Goal: Register for event/course

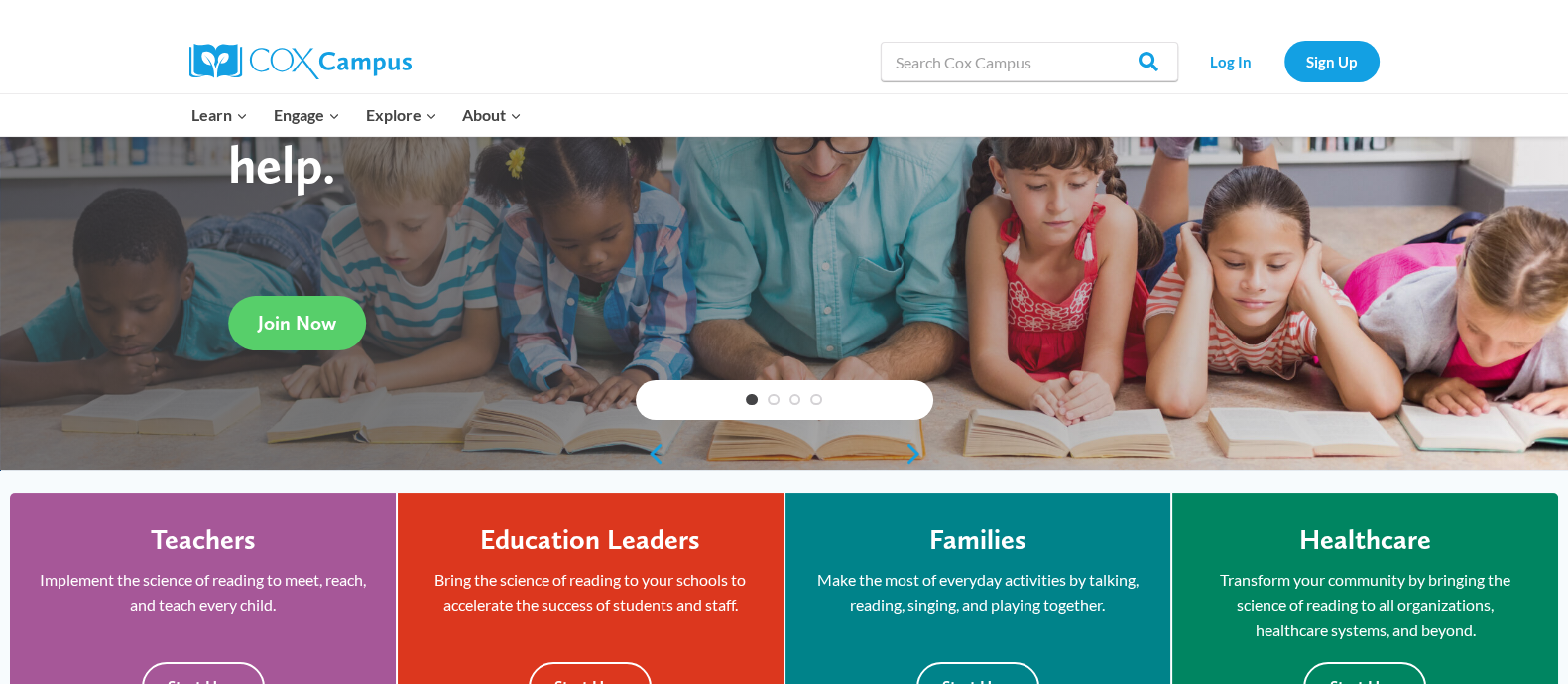
scroll to position [247, 0]
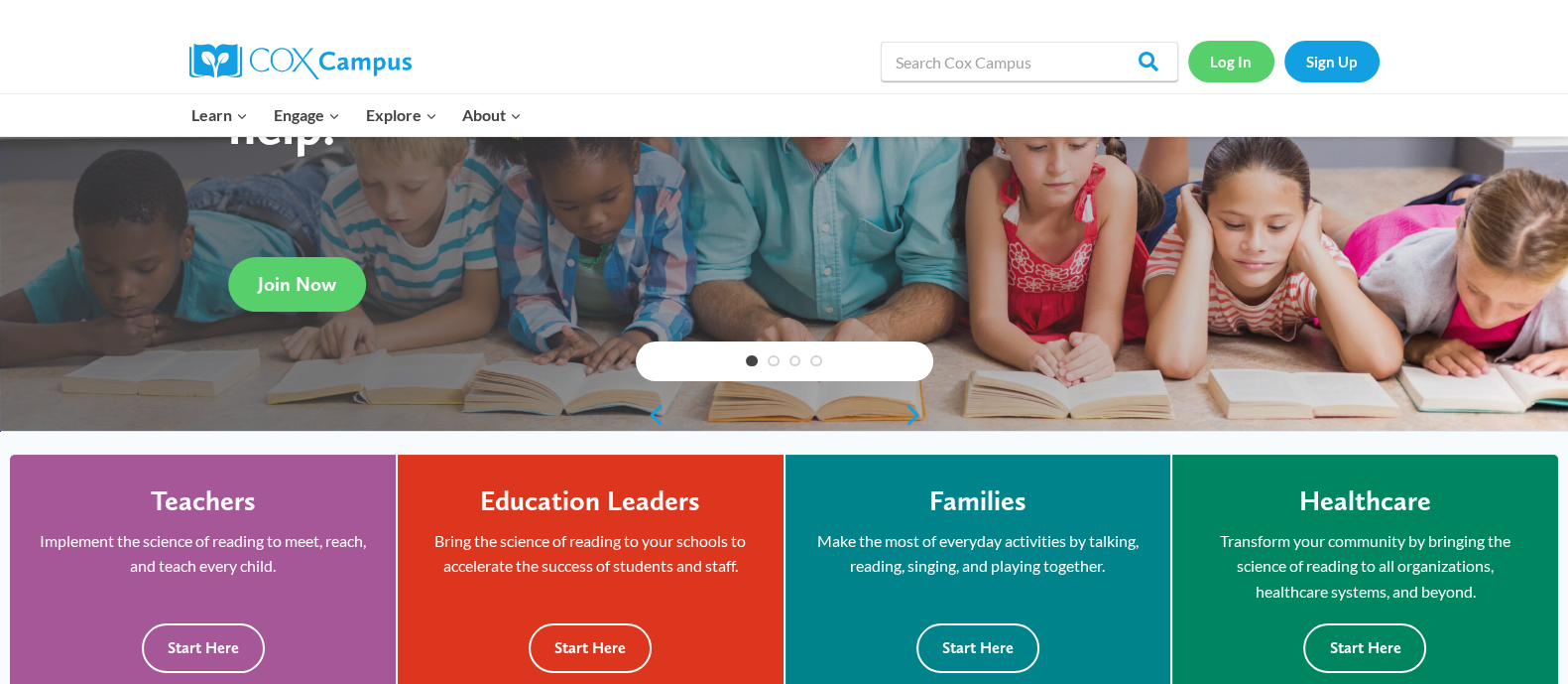
click at [1220, 62] on link "Log In" at bounding box center [1231, 61] width 86 height 41
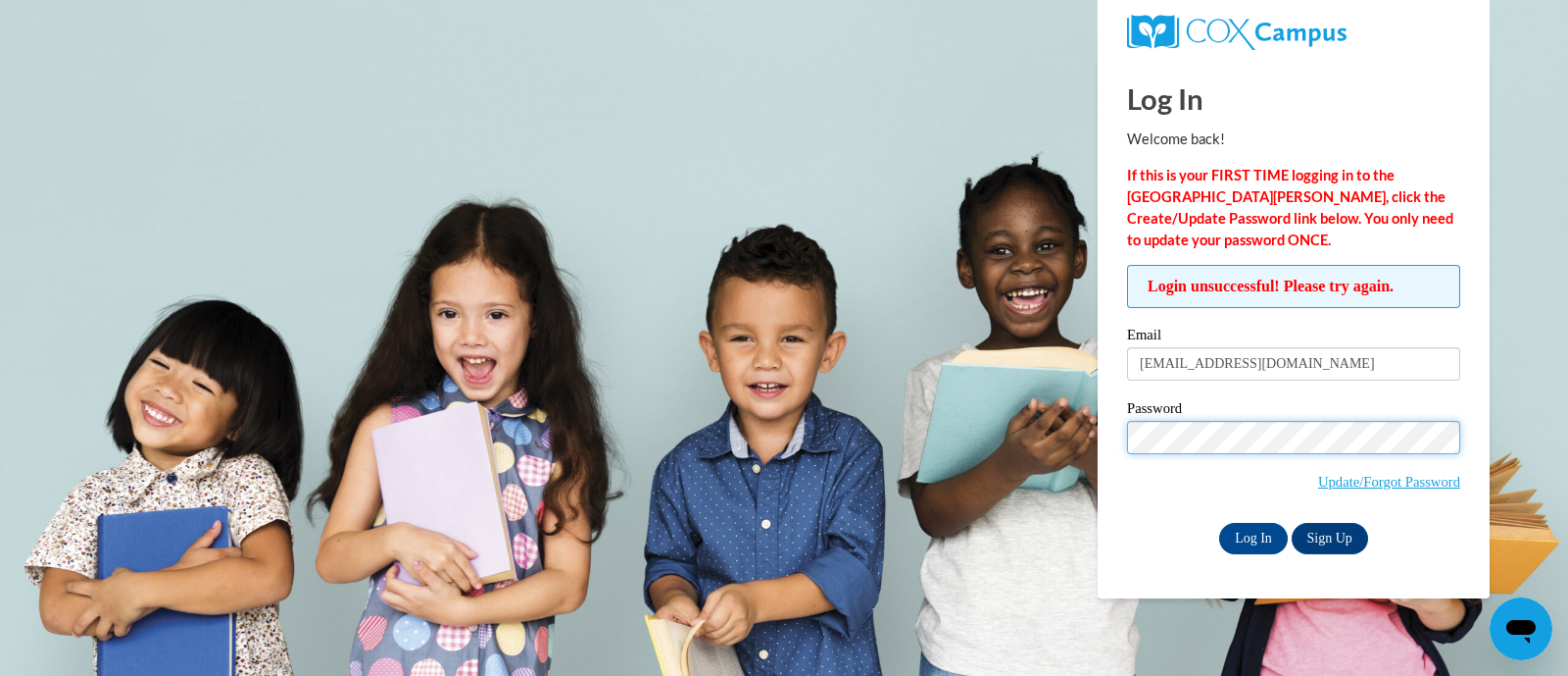
click at [1219, 523] on input "Log In" at bounding box center [1253, 539] width 69 height 31
click at [1065, 429] on body "Log In Welcome back! If this is your FIRST TIME logging in to the NEW Cox Campu…" at bounding box center [784, 338] width 1568 height 676
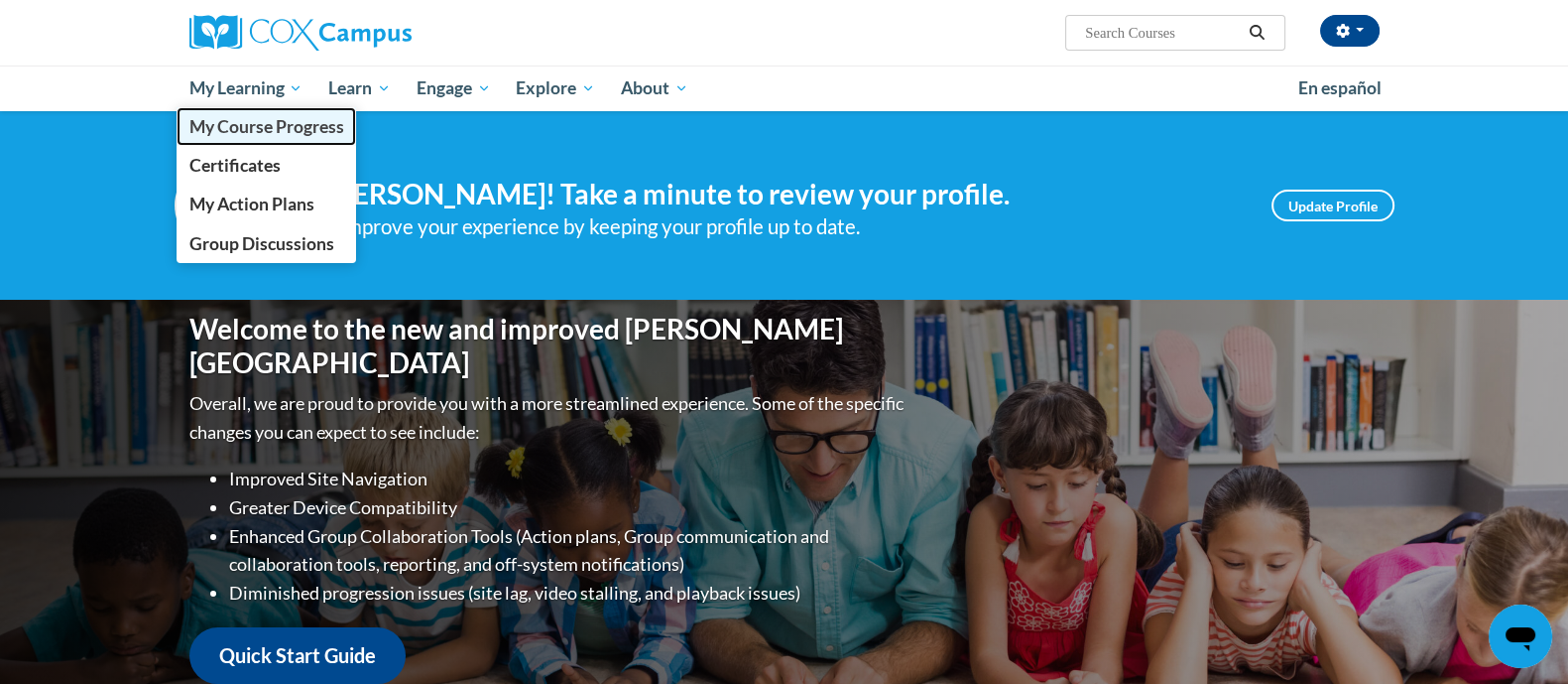
click at [250, 126] on span "My Course Progress" at bounding box center [266, 126] width 155 height 21
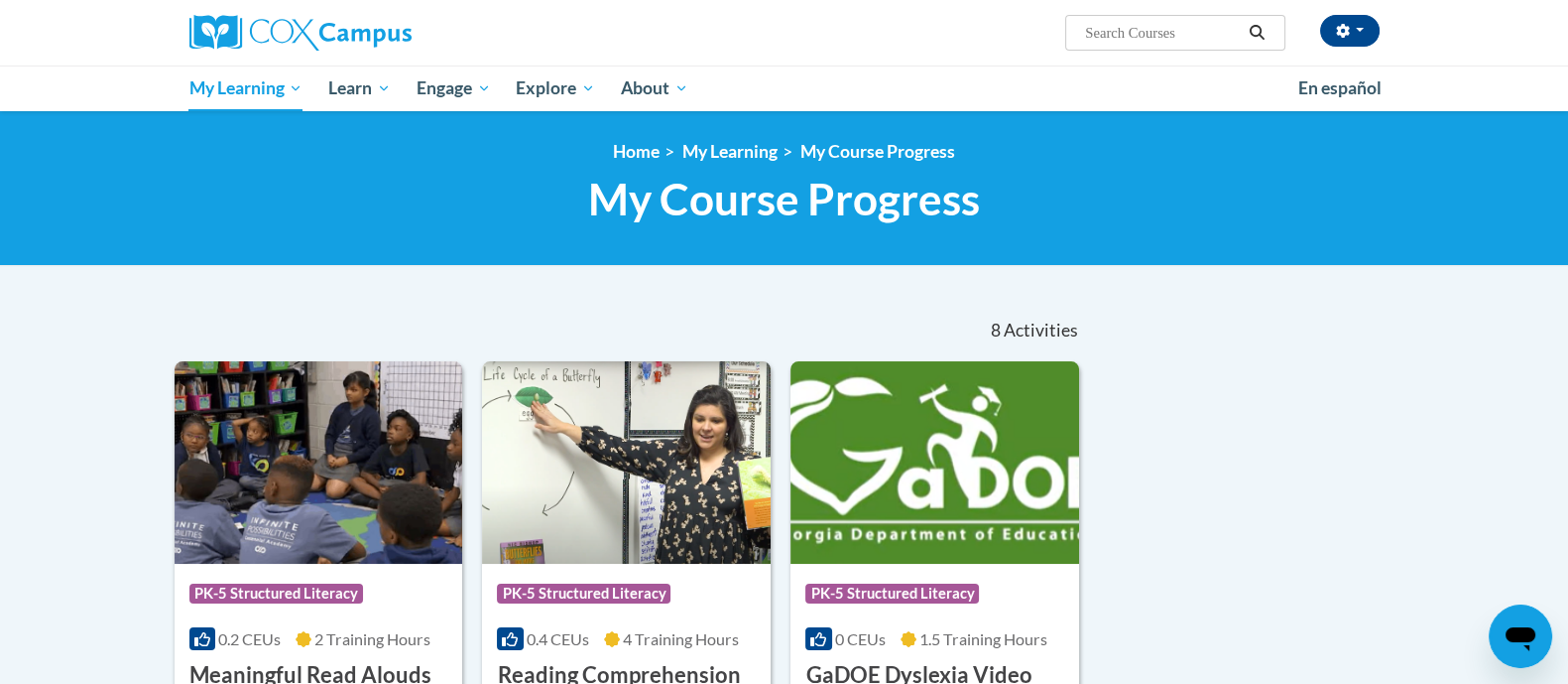
click at [1172, 32] on input "Search..." at bounding box center [1162, 33] width 159 height 24
type input "RTI"
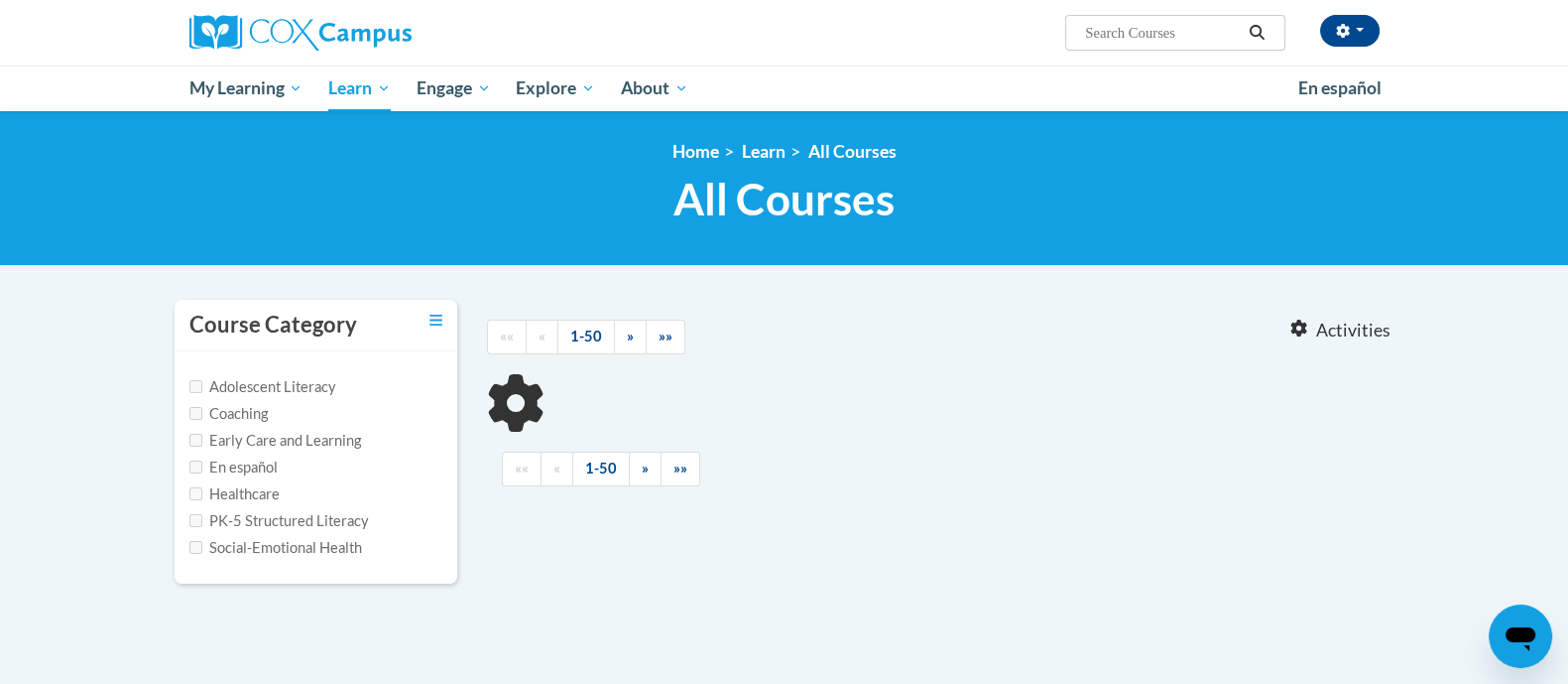
type input "RTI"
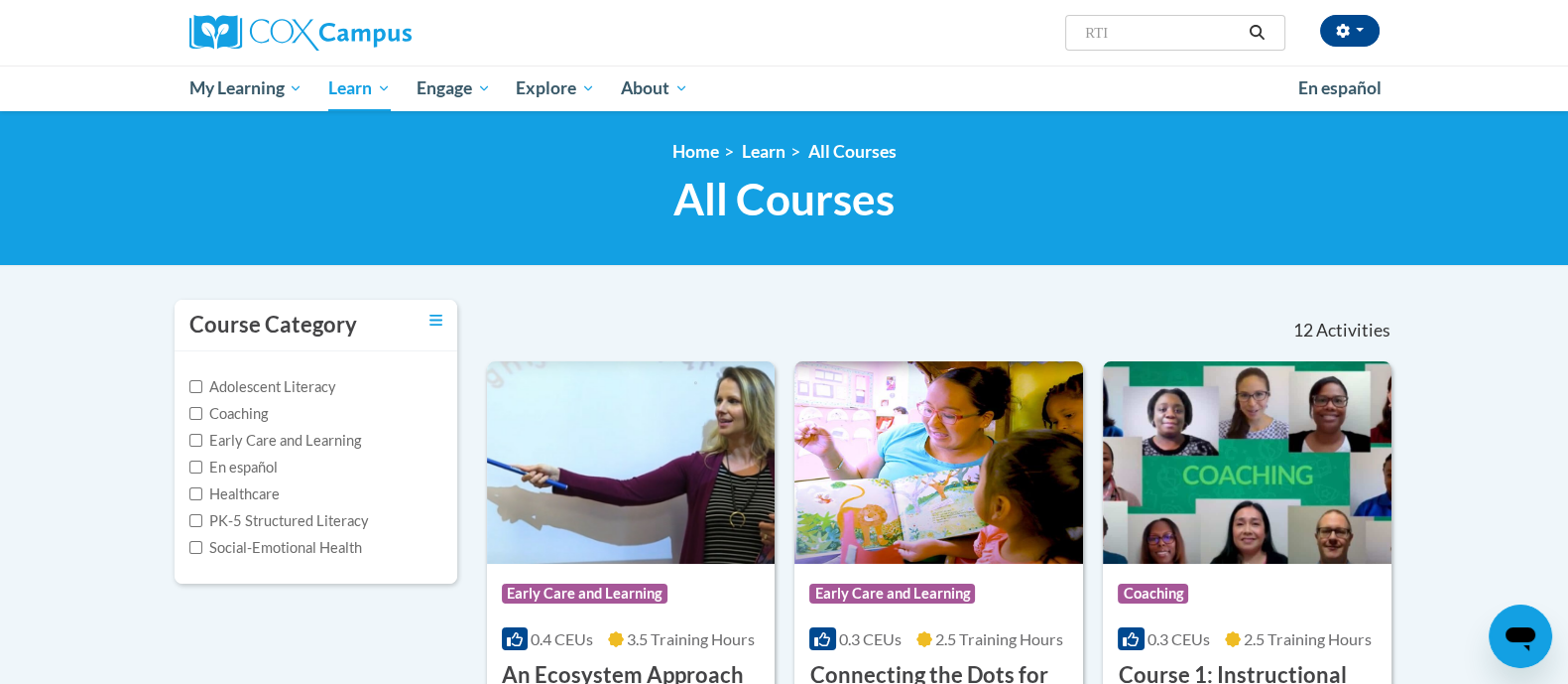
click at [755, 202] on span "All Courses" at bounding box center [784, 199] width 221 height 53
click at [696, 153] on link "Home" at bounding box center [696, 151] width 47 height 21
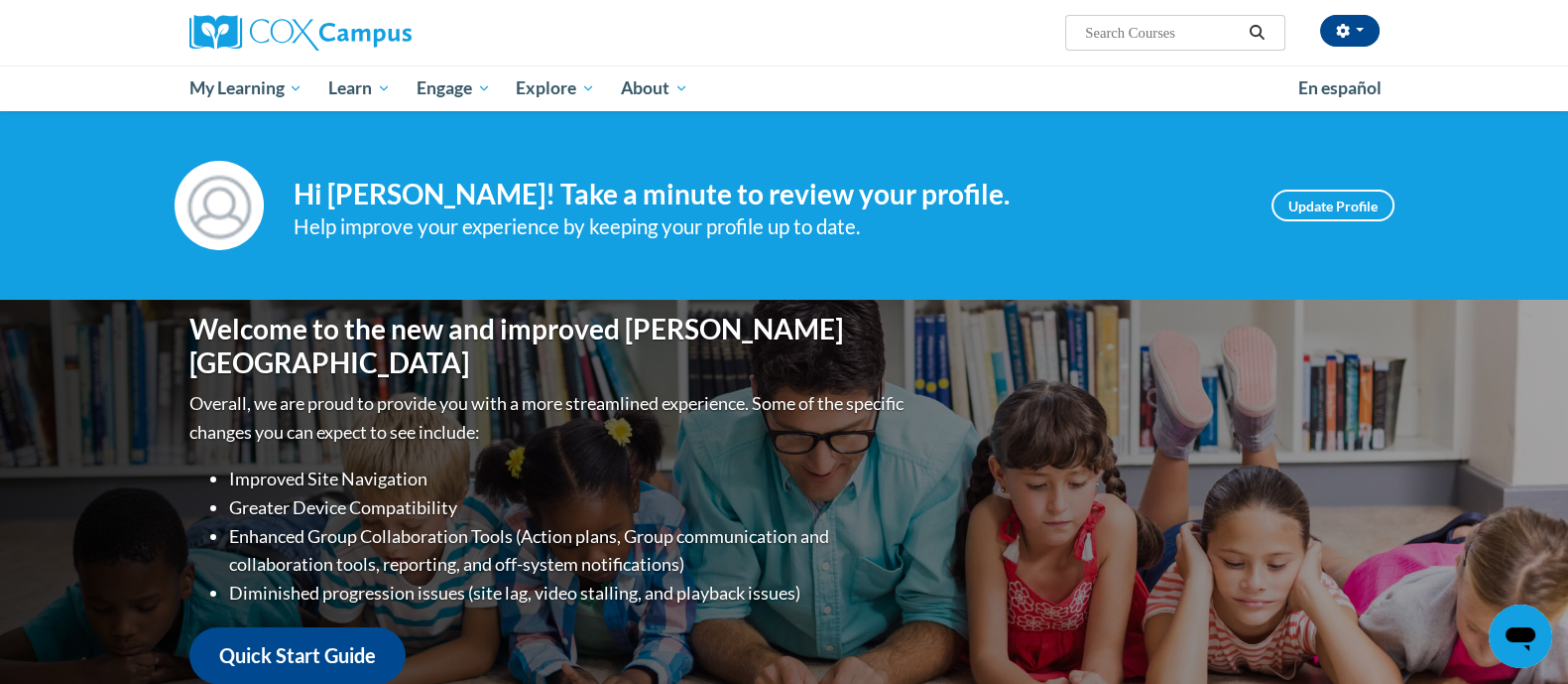
click at [1173, 44] on input "Search..." at bounding box center [1162, 33] width 159 height 24
click at [1344, 205] on link "Update Profile" at bounding box center [1333, 205] width 123 height 32
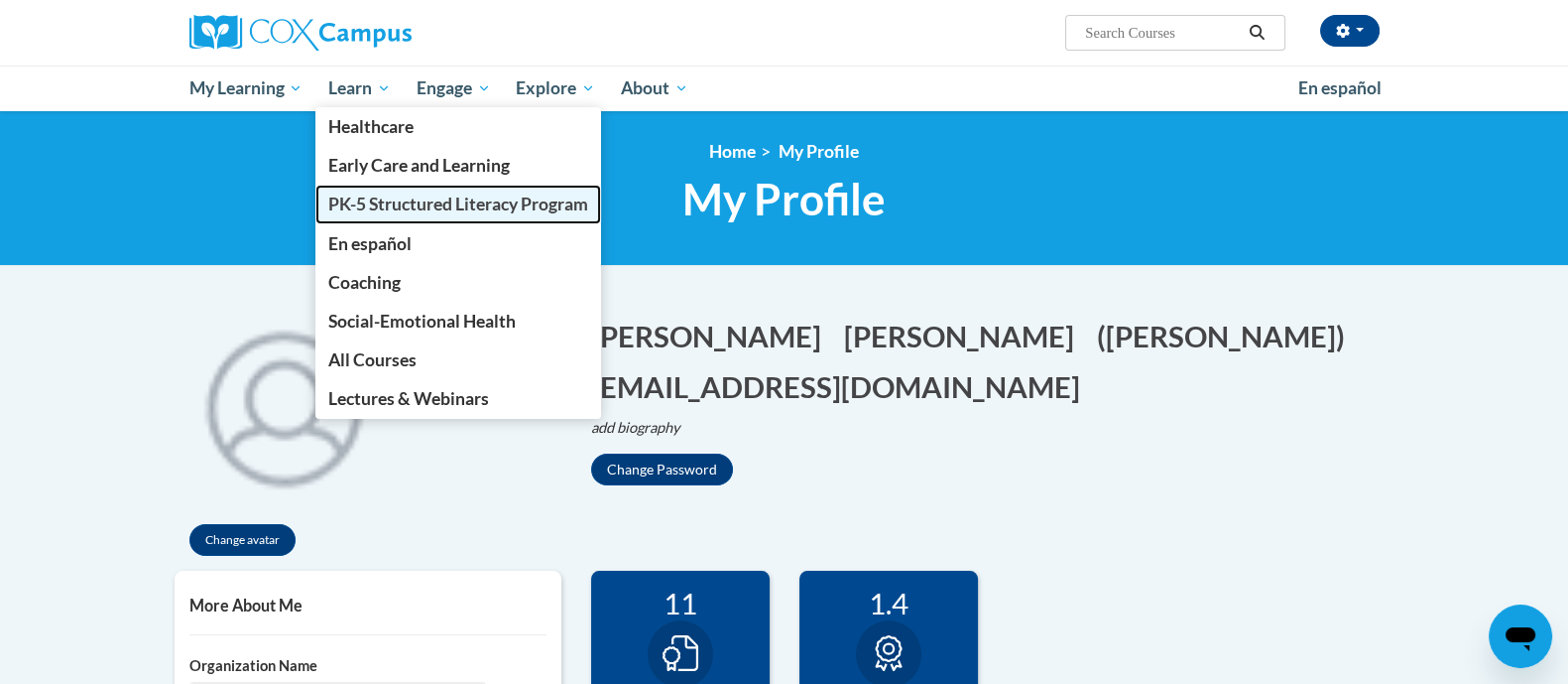
click at [407, 214] on link "PK-5 Structured Literacy Program" at bounding box center [458, 204] width 286 height 39
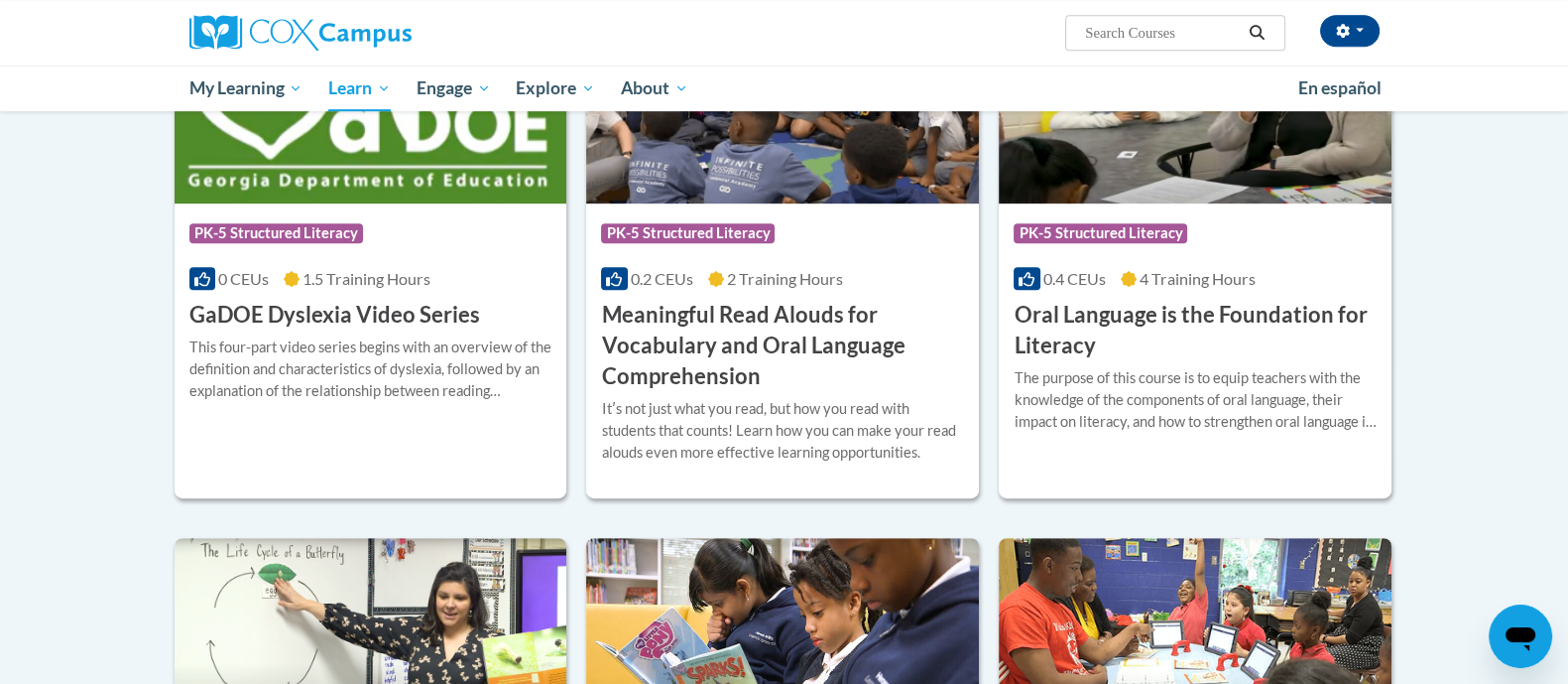
scroll to position [1611, 0]
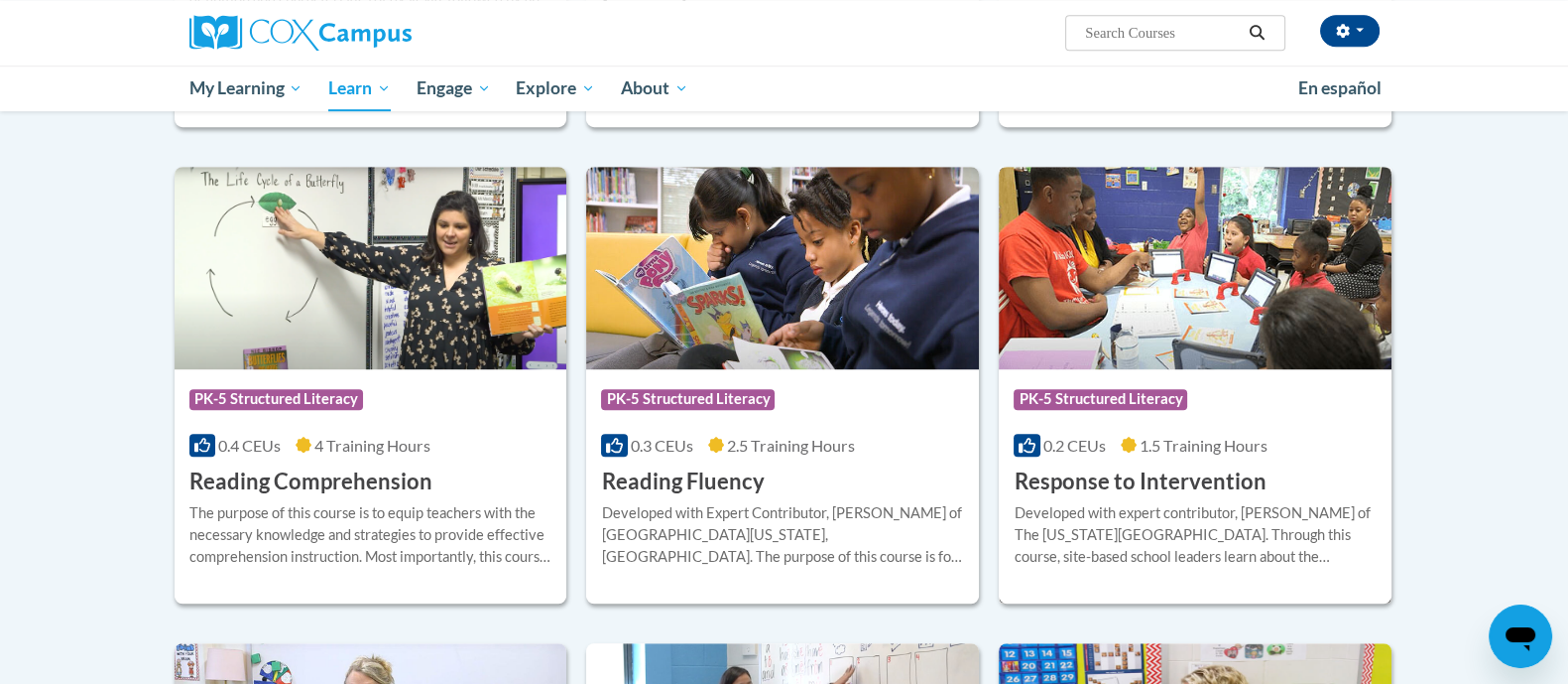
click at [1208, 272] on img at bounding box center [1195, 268] width 393 height 203
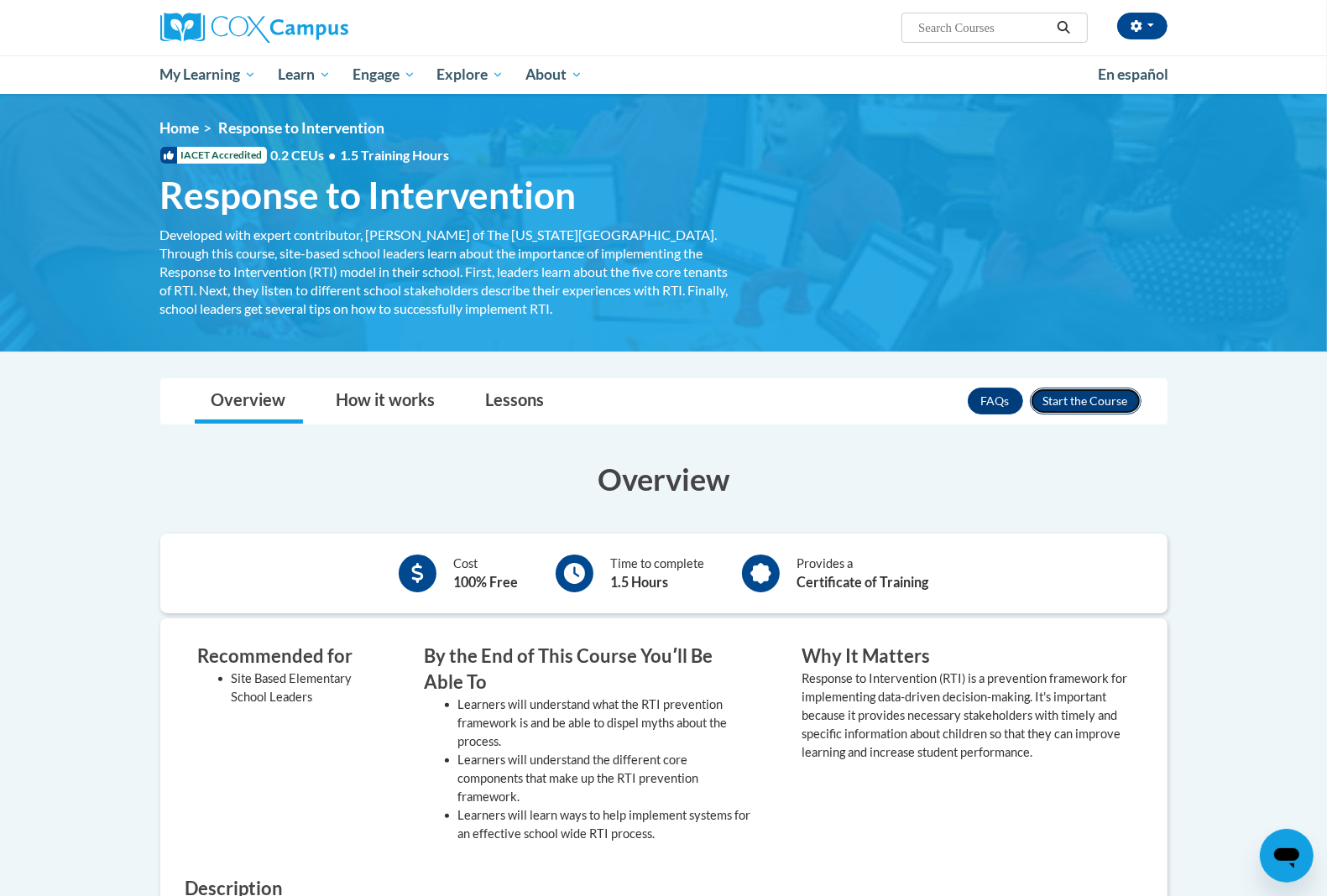
click at [1063, 397] on button "Enroll" at bounding box center [1085, 401] width 112 height 27
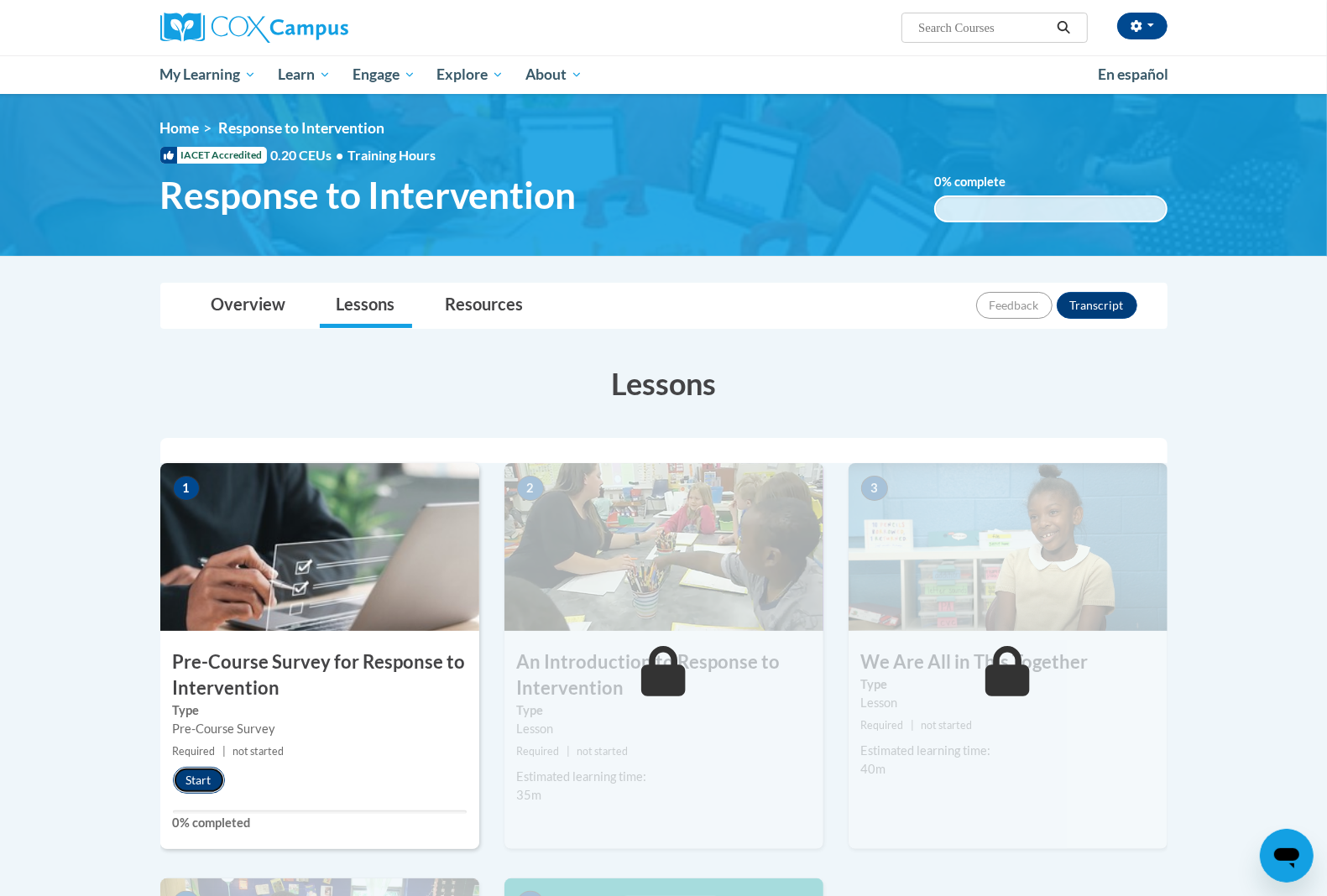
click at [207, 785] on button "Start" at bounding box center [199, 780] width 52 height 27
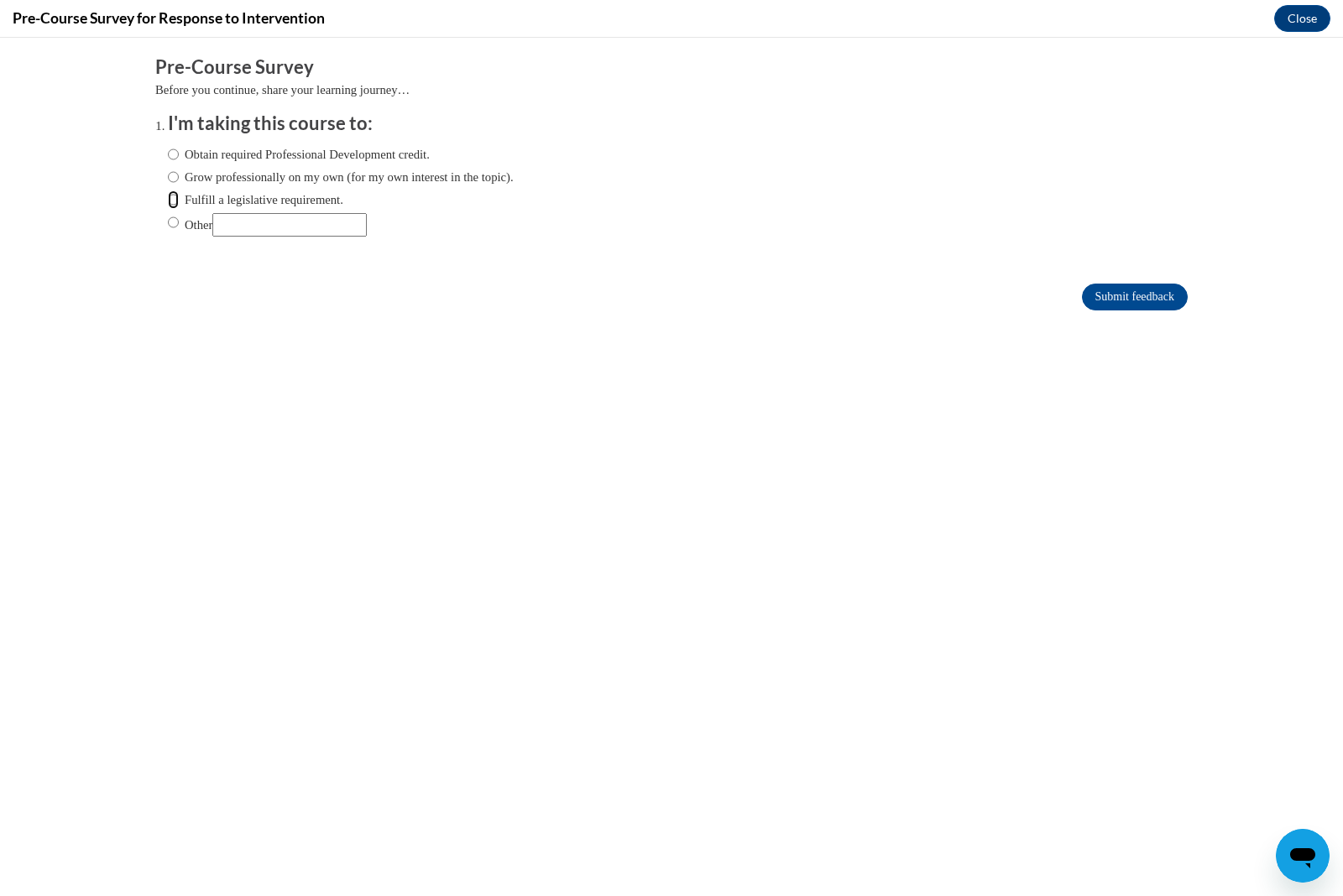
click at [168, 196] on input "Fulfill a legislative requirement." at bounding box center [173, 200] width 11 height 18
radio input "true"
click at [1105, 284] on input "Submit feedback" at bounding box center [1135, 297] width 106 height 27
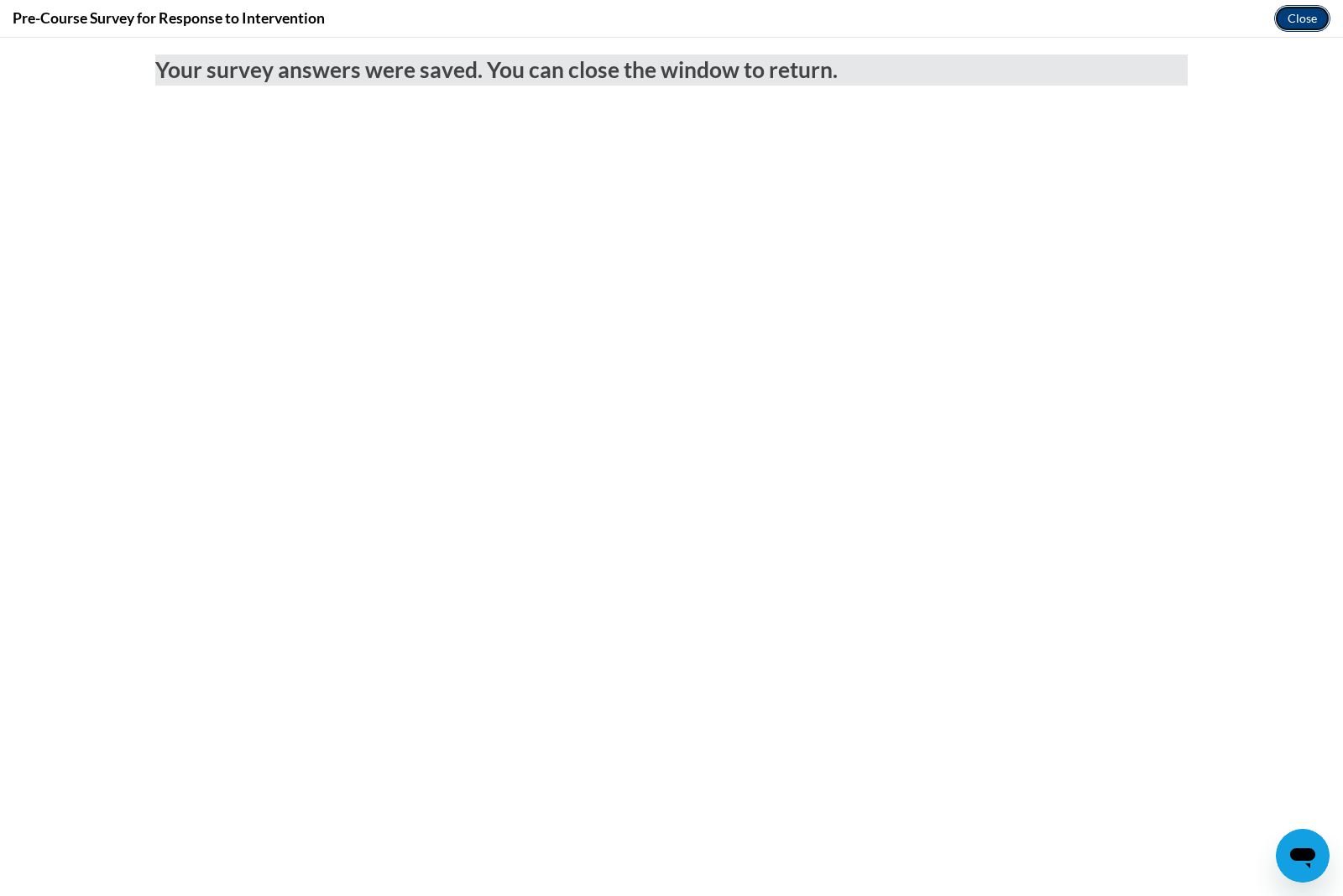
click at [1289, 13] on button "Close" at bounding box center [1302, 18] width 56 height 27
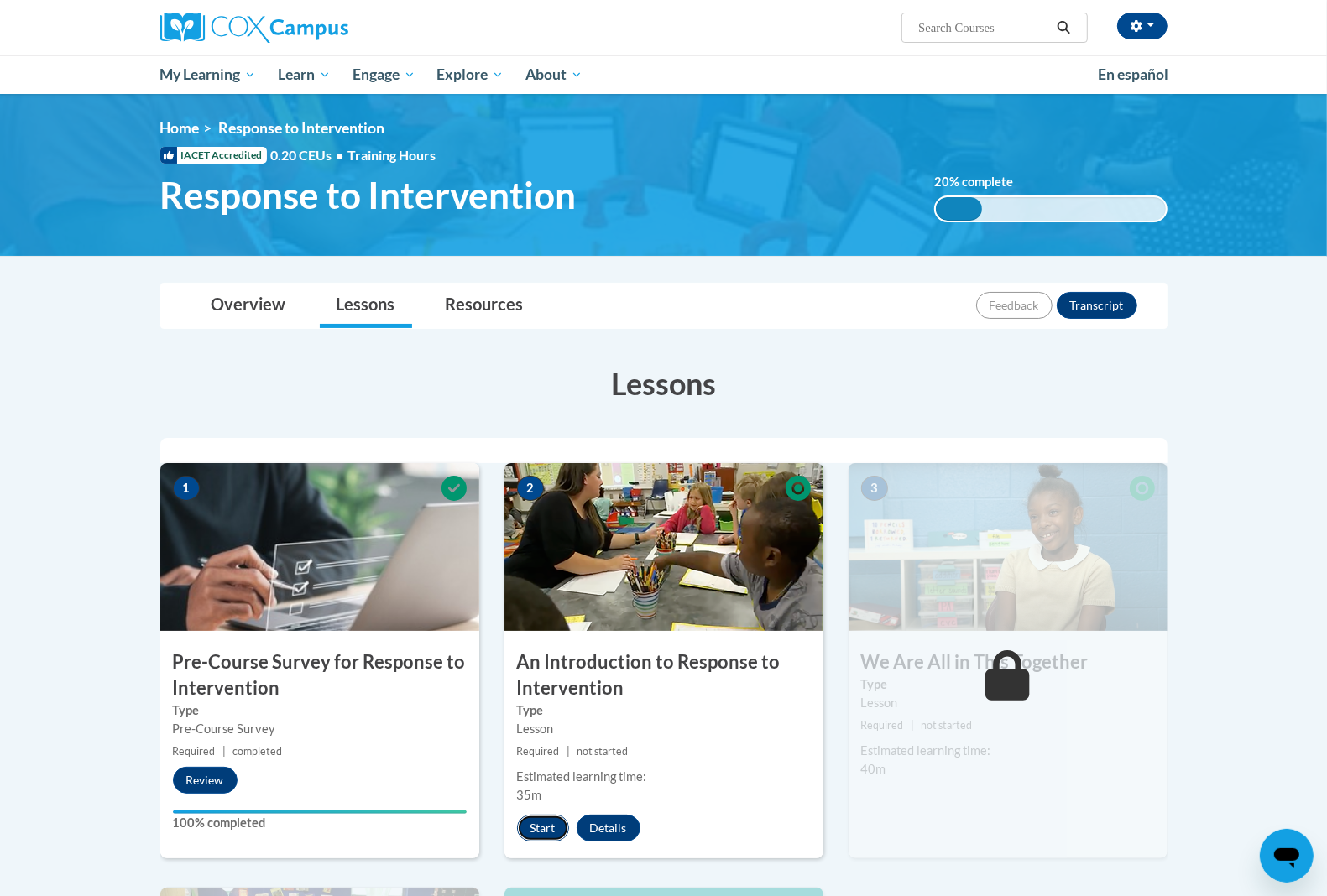
click at [534, 833] on button "Start" at bounding box center [543, 828] width 52 height 27
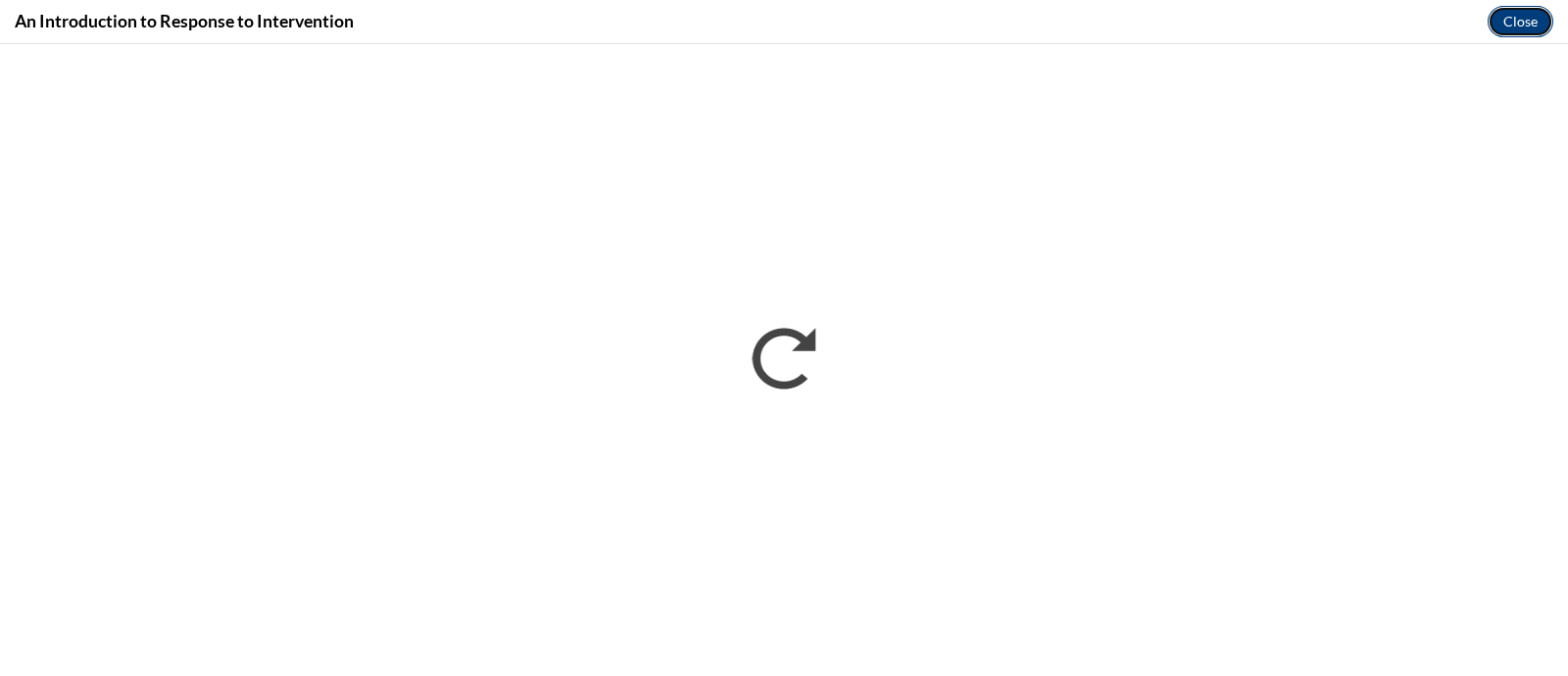
click at [1532, 20] on button "Close" at bounding box center [1520, 22] width 66 height 31
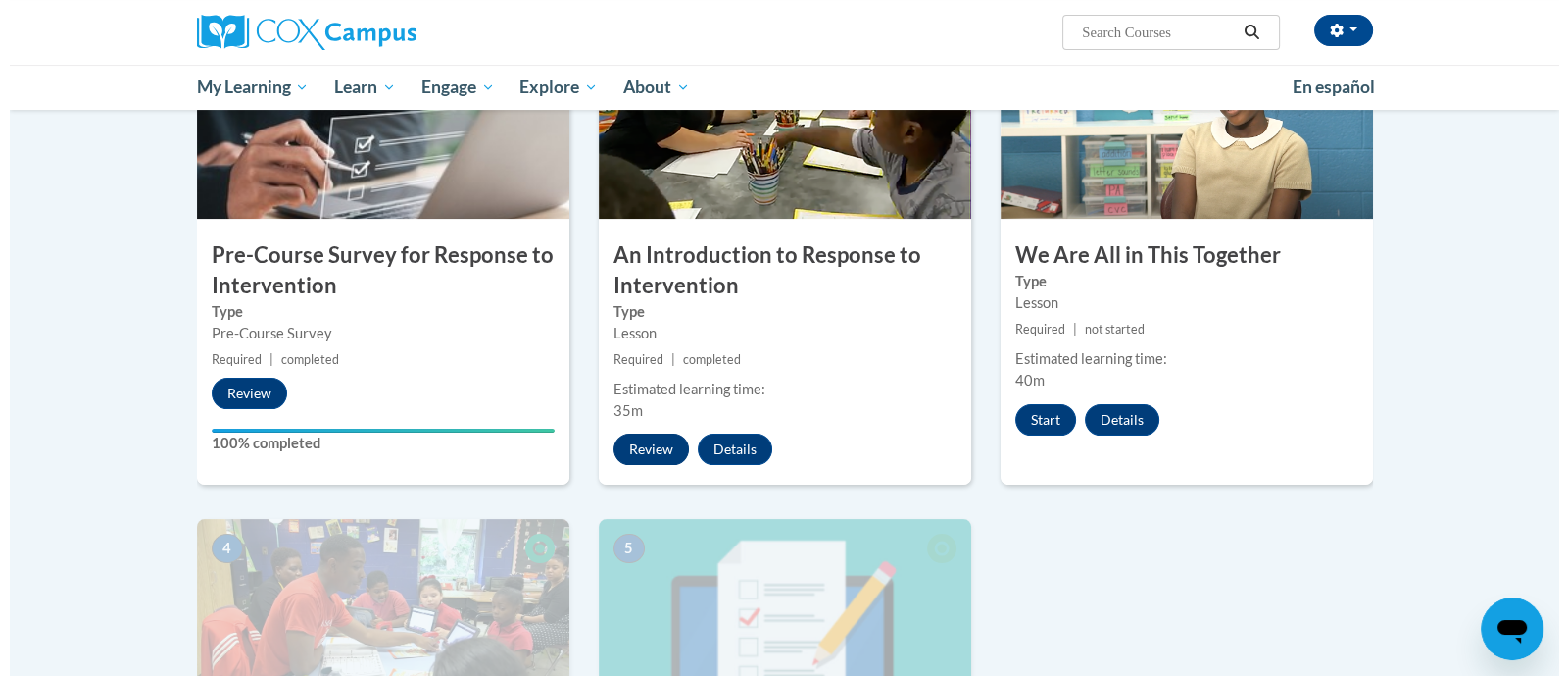
scroll to position [368, 0]
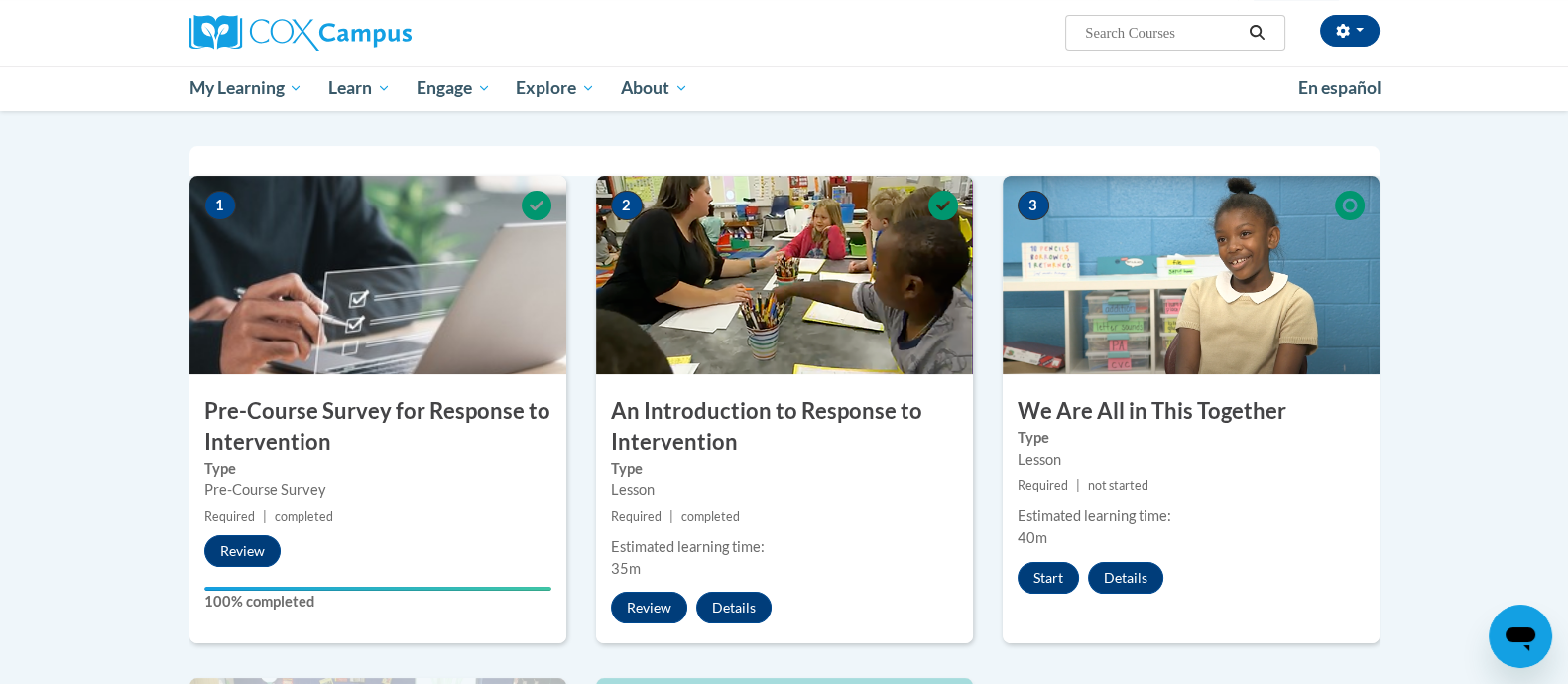
click at [695, 341] on img at bounding box center [785, 275] width 377 height 199
click at [650, 613] on button "Review" at bounding box center [649, 608] width 76 height 32
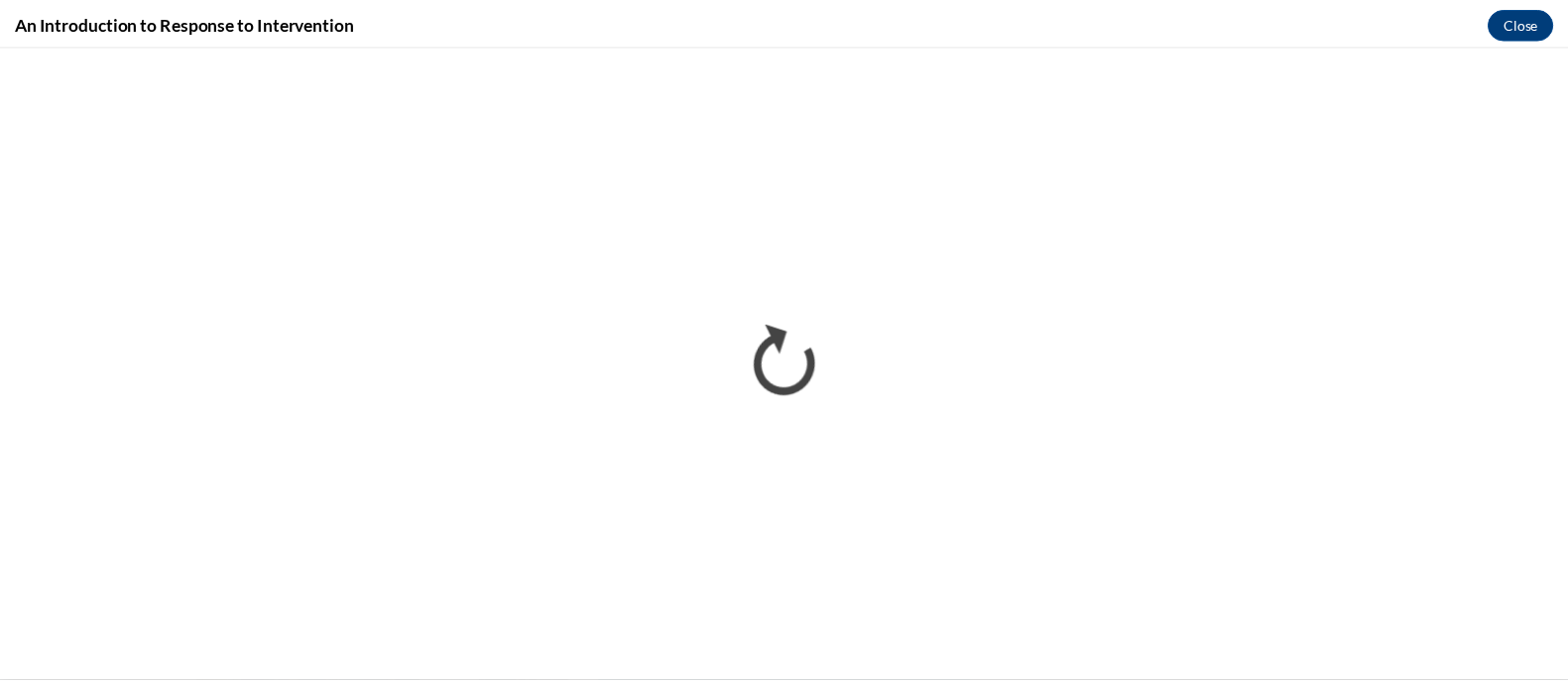
scroll to position [0, 0]
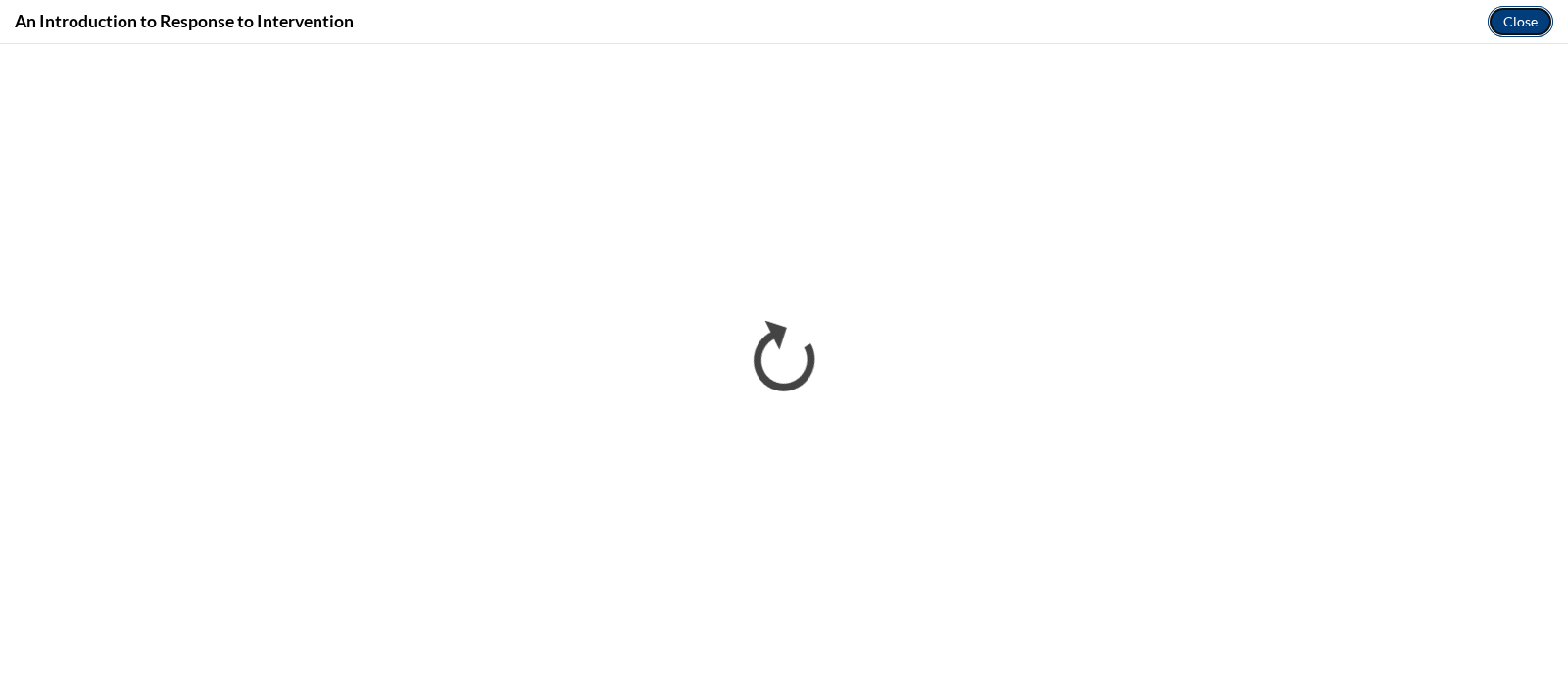
click at [1530, 33] on button "Close" at bounding box center [1520, 22] width 66 height 31
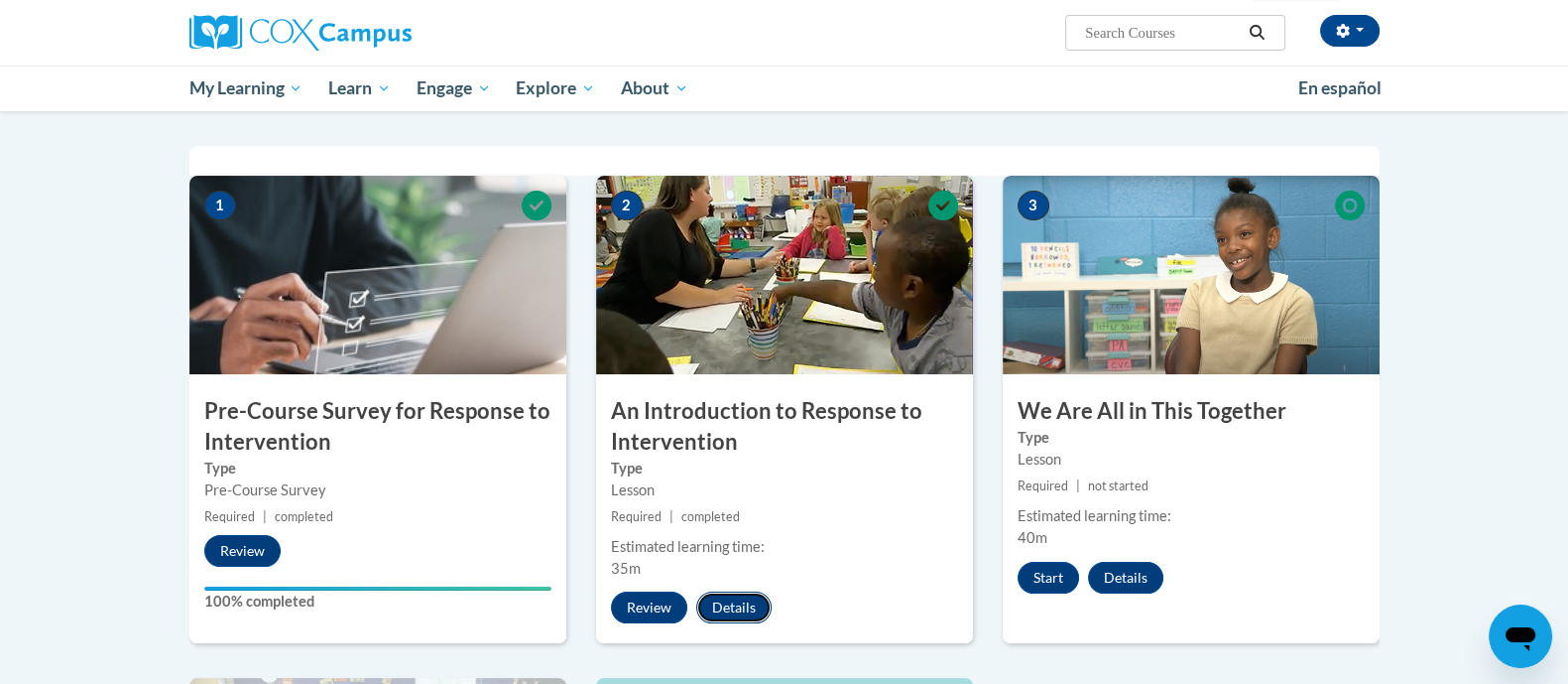
click at [745, 607] on button "Details" at bounding box center [734, 608] width 75 height 32
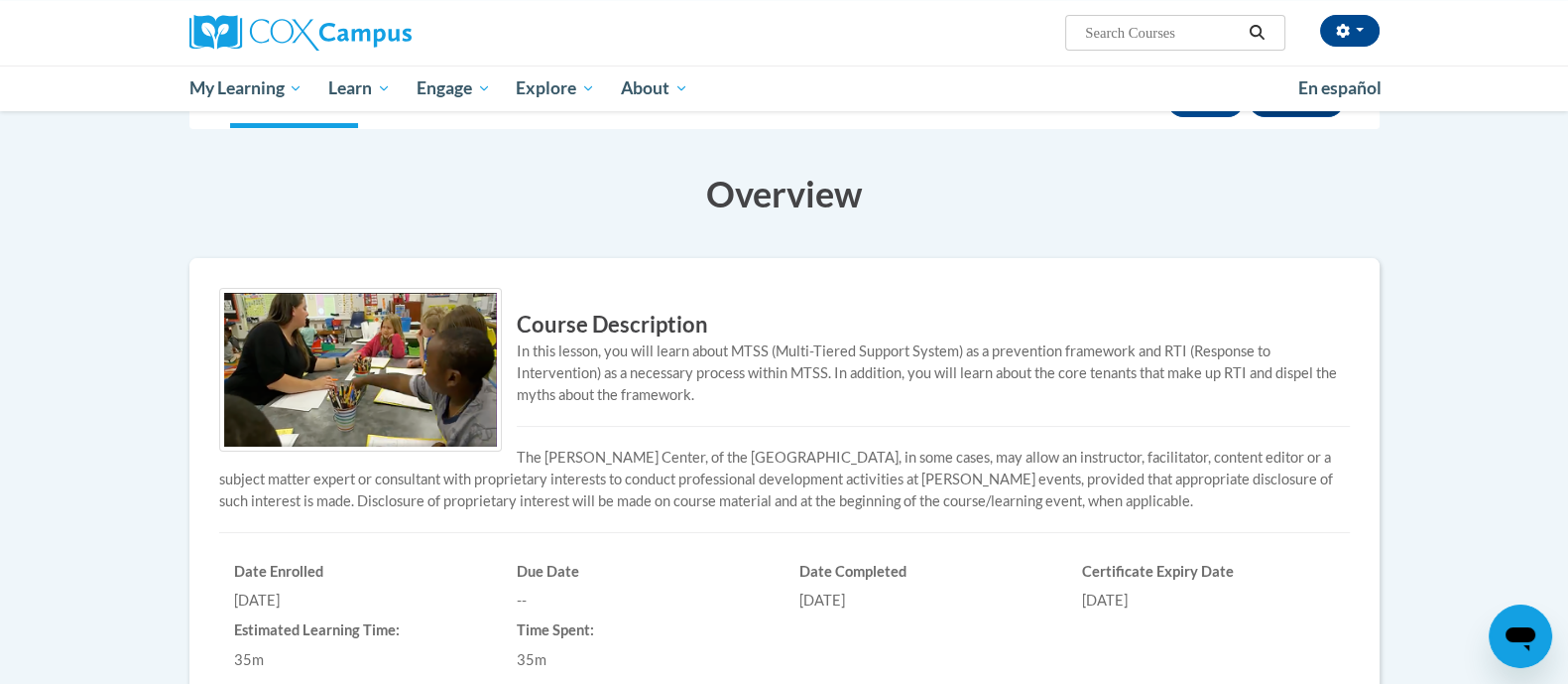
scroll to position [495, 0]
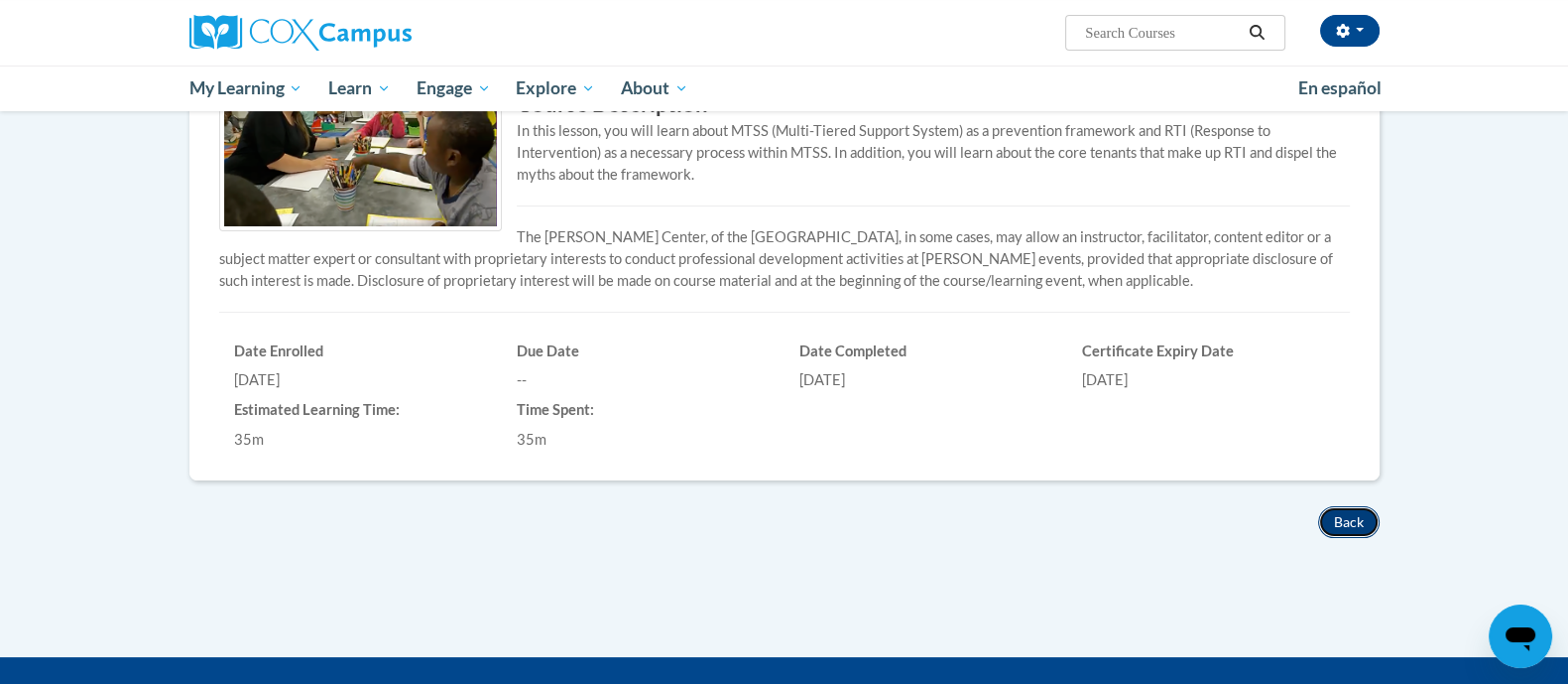
click at [1334, 518] on button "Back" at bounding box center [1349, 522] width 62 height 32
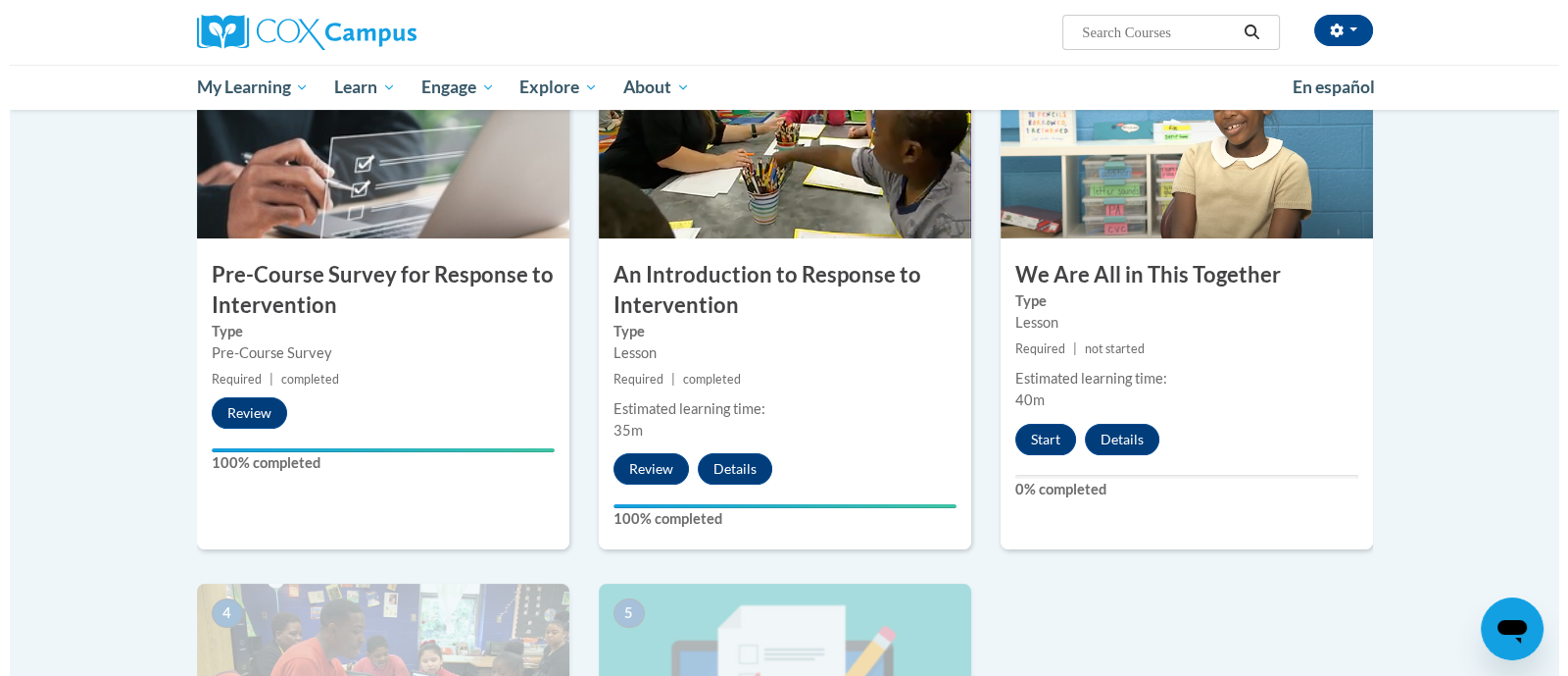
scroll to position [368, 0]
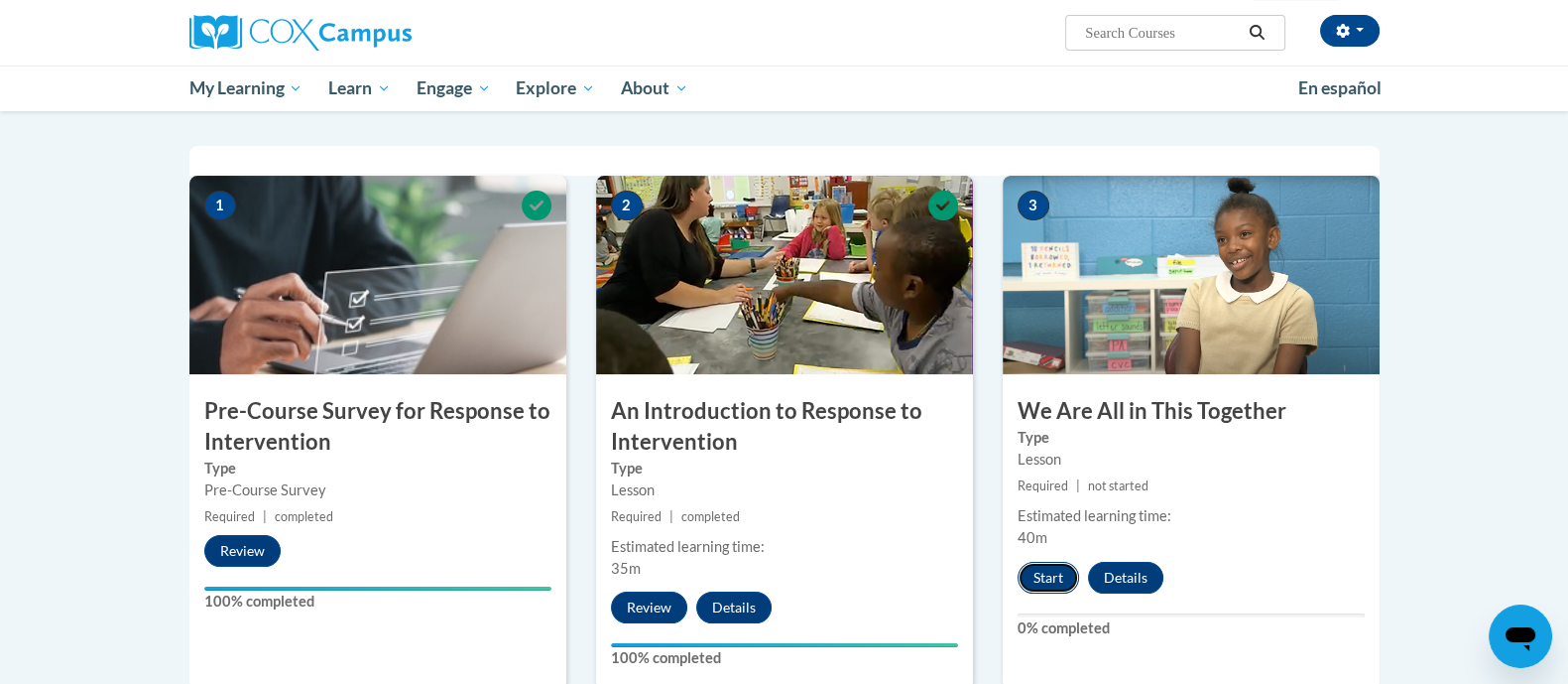
click at [1048, 576] on button "Start" at bounding box center [1048, 578] width 62 height 32
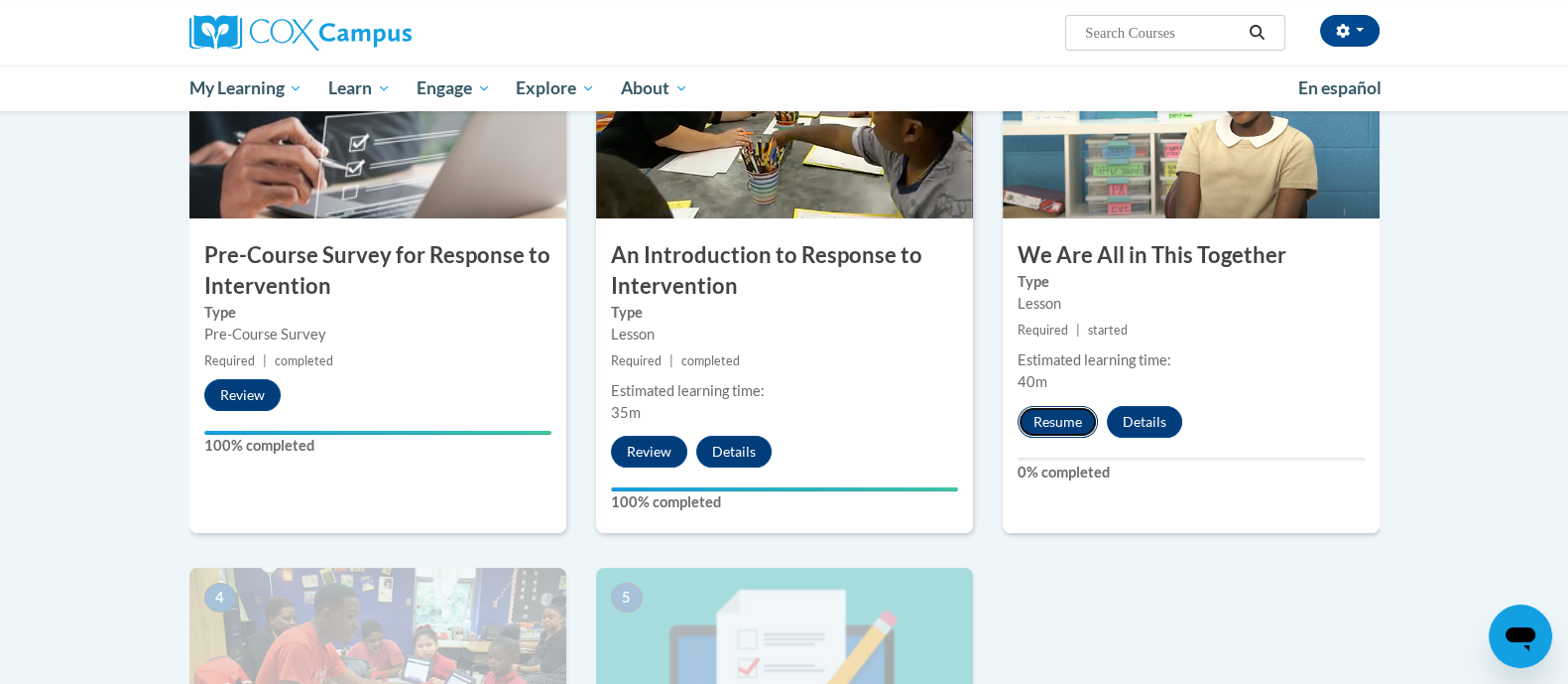
click at [1067, 424] on button "Resume" at bounding box center [1057, 422] width 80 height 32
